Goal: Use online tool/utility: Utilize a website feature to perform a specific function

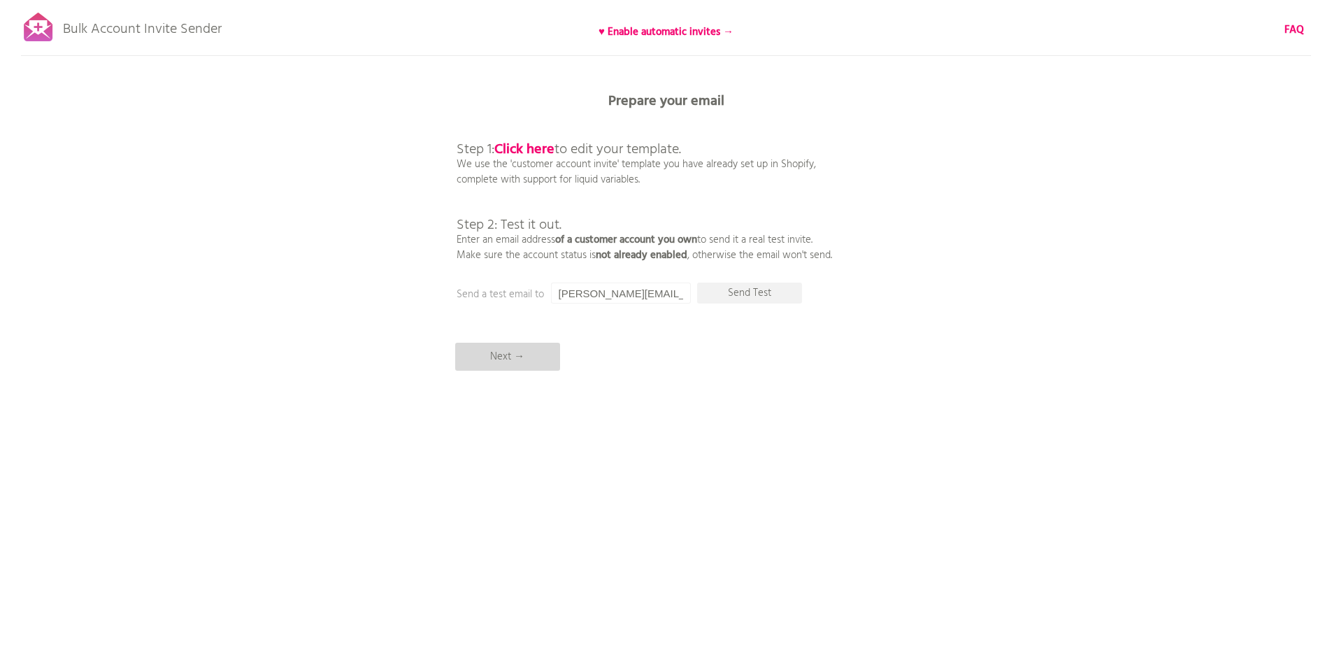
click at [493, 362] on p "Next →" at bounding box center [507, 357] width 105 height 28
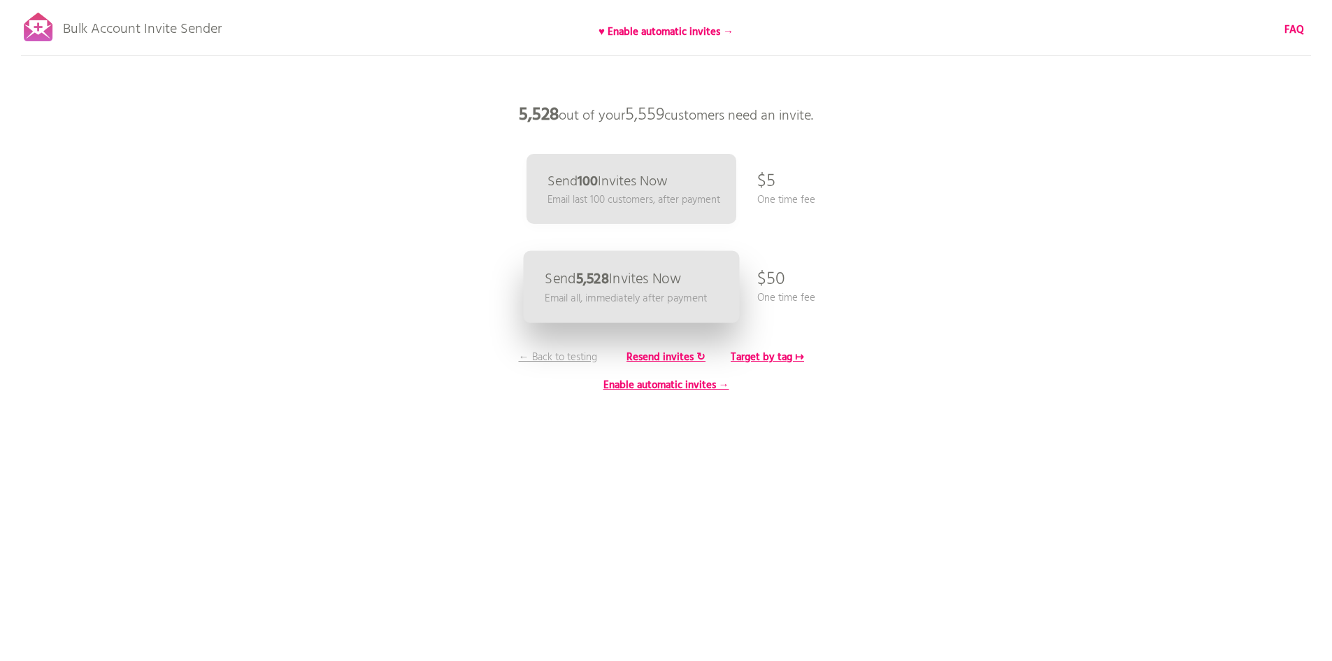
click at [669, 304] on p "Email all, immediately after payment" at bounding box center [626, 298] width 162 height 16
